Goal: Transaction & Acquisition: Subscribe to service/newsletter

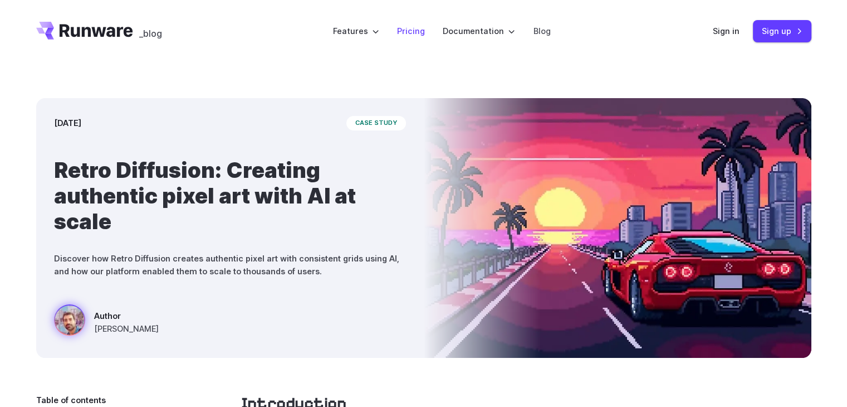
click at [408, 32] on link "Pricing" at bounding box center [411, 31] width 28 height 13
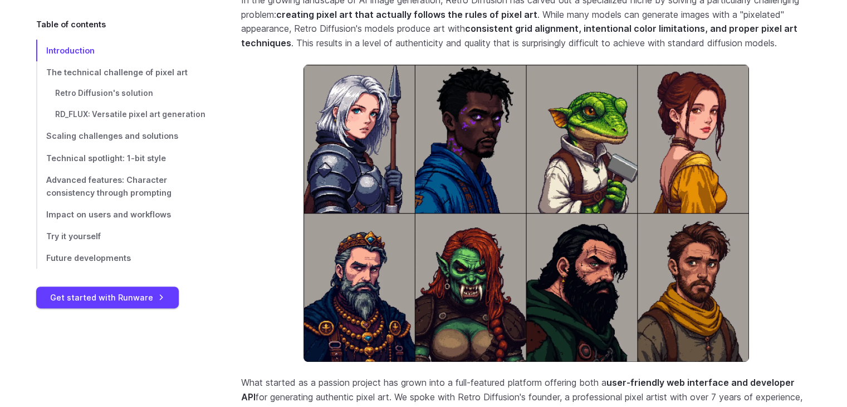
scroll to position [446, 0]
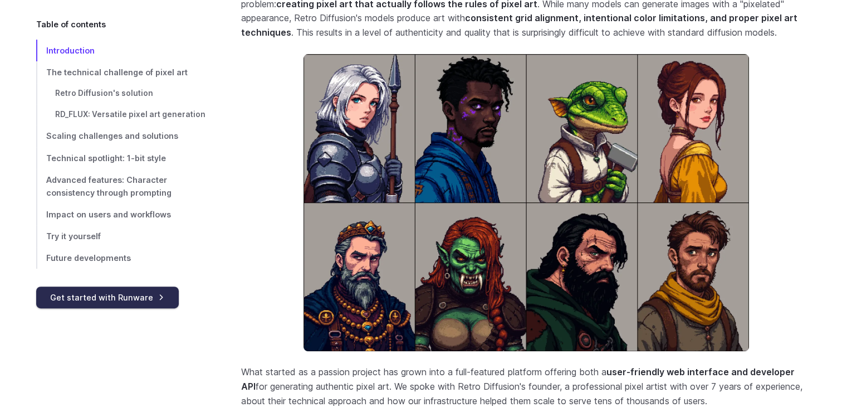
click at [124, 299] on link "Get started with Runware" at bounding box center [107, 297] width 143 height 22
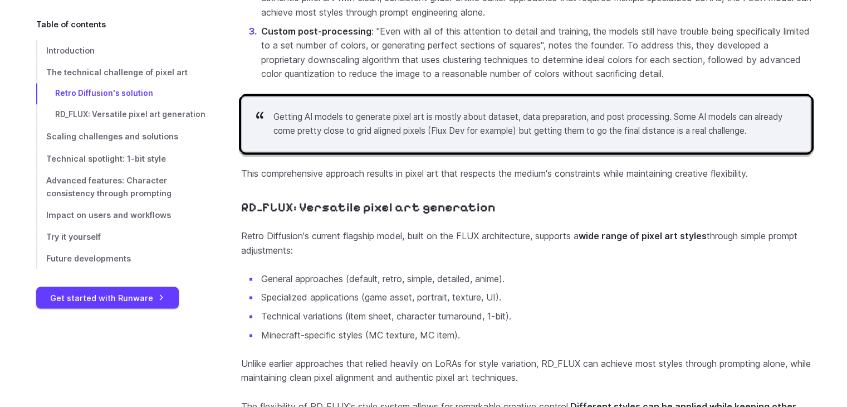
scroll to position [2006, 0]
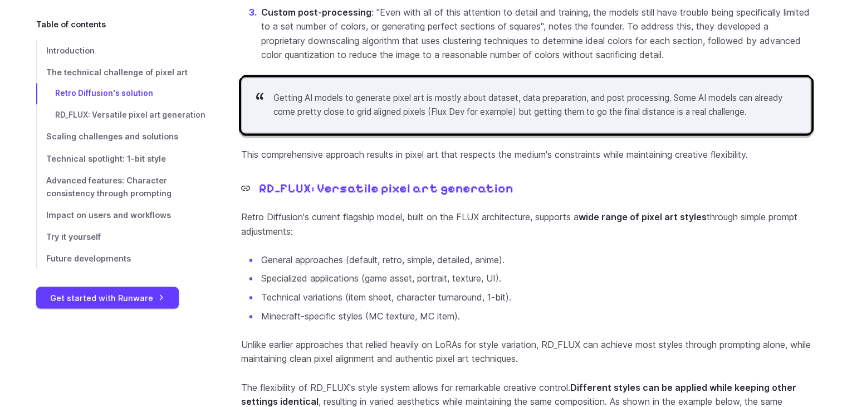
click at [355, 196] on link "RD_FLUX: Versatile pixel art generation" at bounding box center [377, 188] width 272 height 15
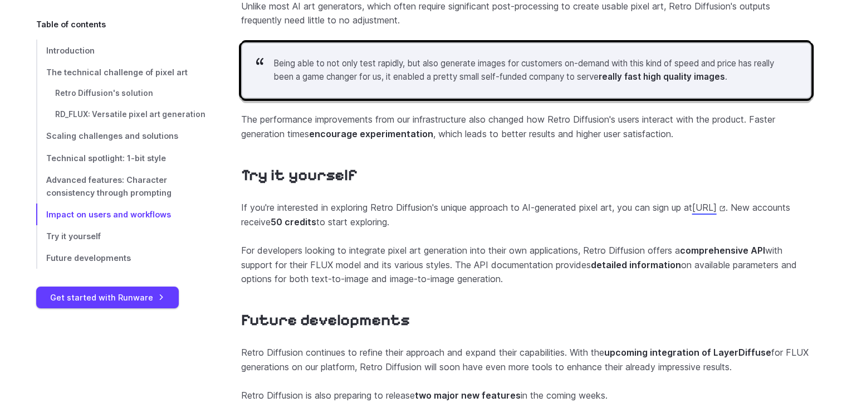
scroll to position [4261, 0]
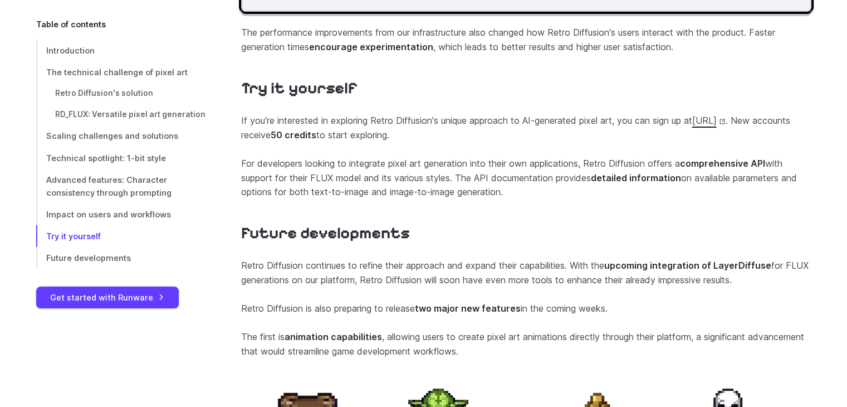
click at [693, 126] on link "https://www.retrodiffusion.ai/" at bounding box center [709, 120] width 33 height 11
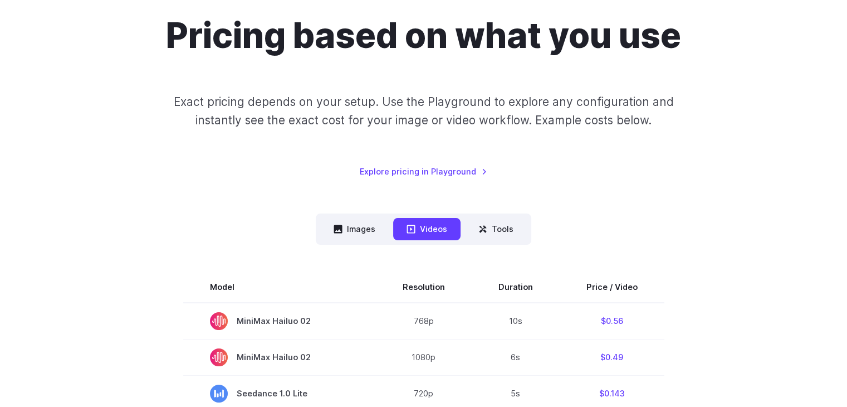
scroll to position [111, 0]
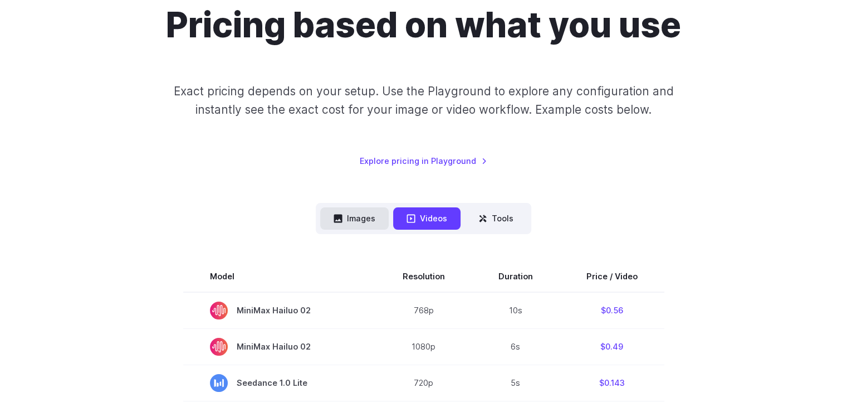
click at [359, 221] on button "Images" at bounding box center [354, 218] width 69 height 22
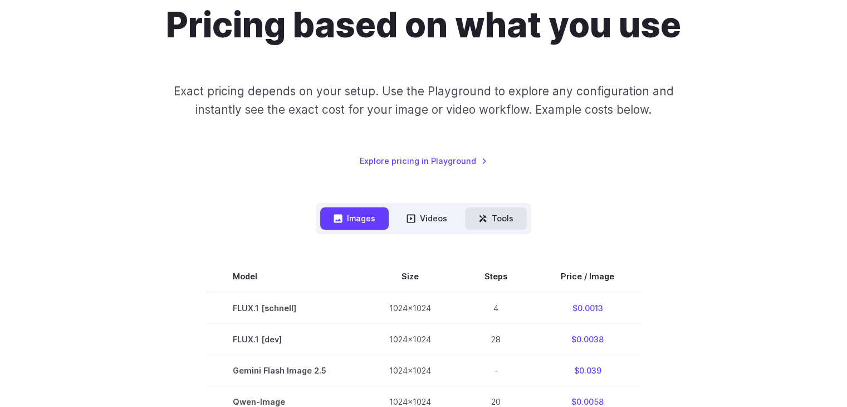
click at [519, 220] on button "Tools" at bounding box center [496, 218] width 62 height 22
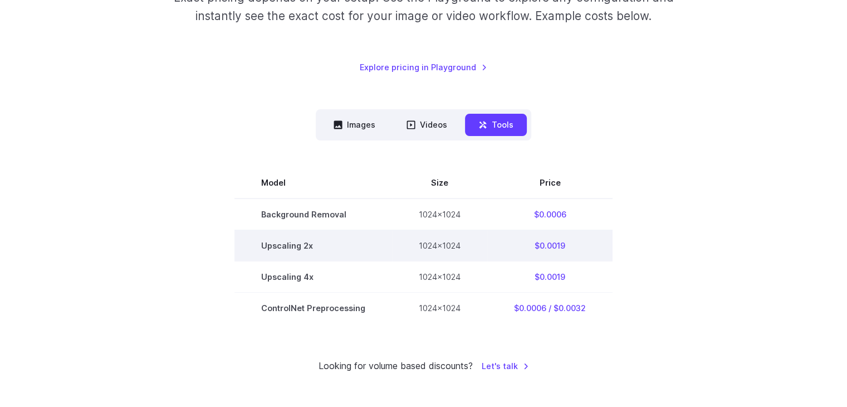
scroll to position [223, 0]
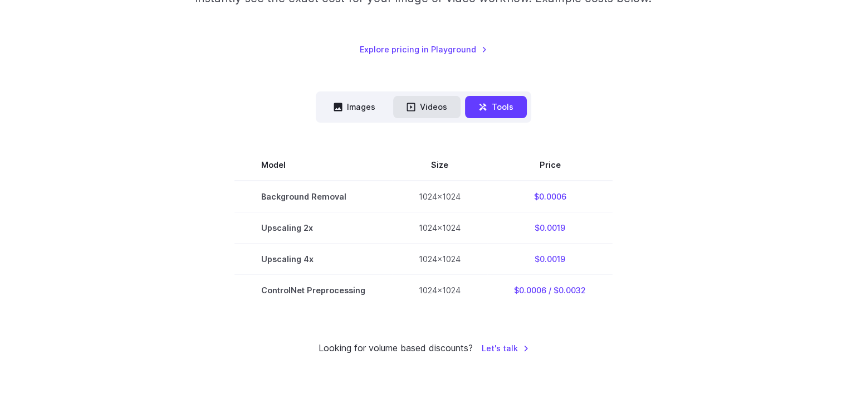
click at [423, 113] on button "Videos" at bounding box center [426, 107] width 67 height 22
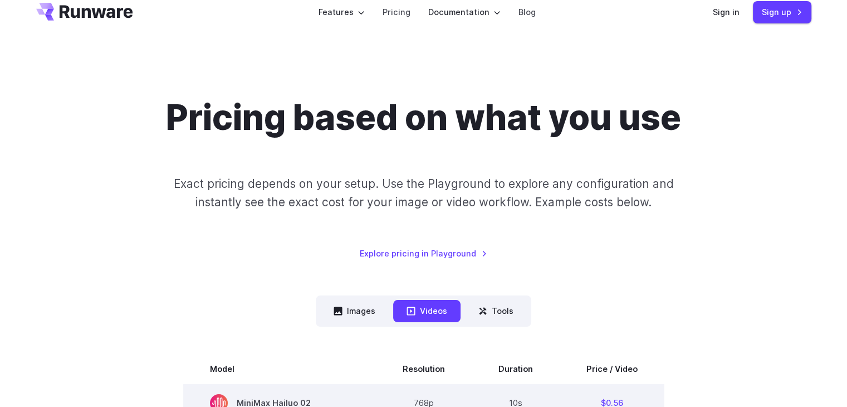
scroll to position [0, 0]
